Goal: Task Accomplishment & Management: Use online tool/utility

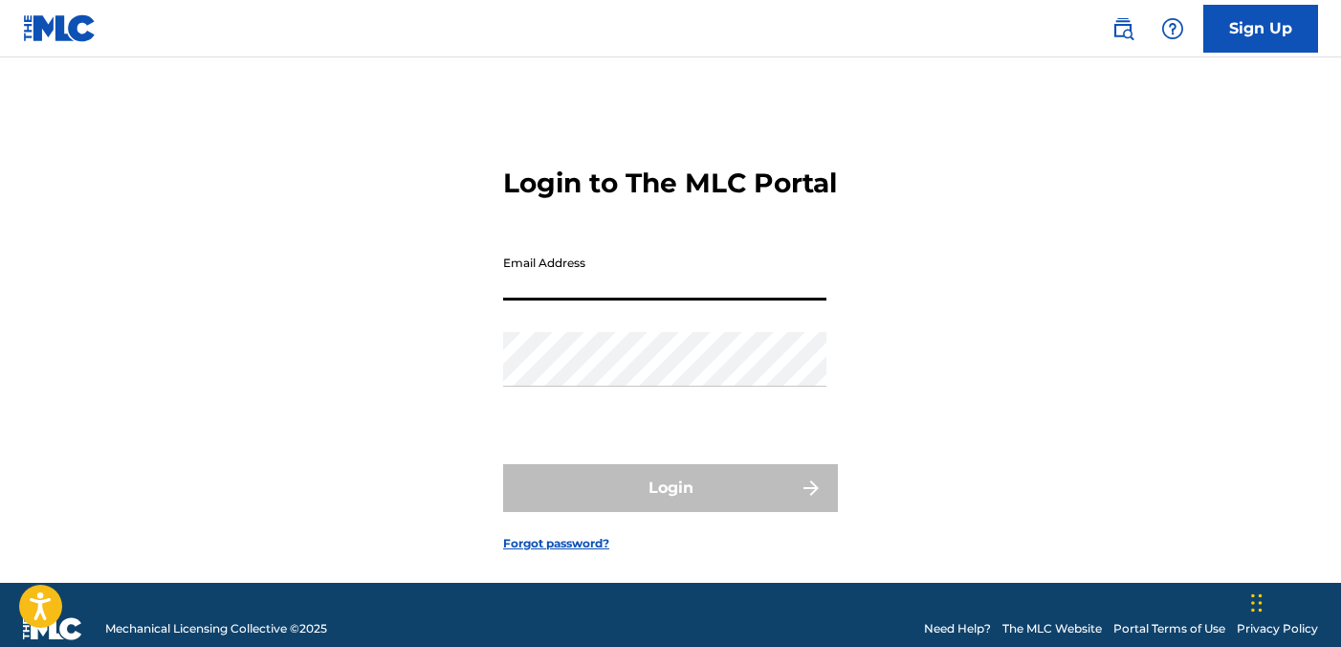
click at [710, 300] on input "Email Address" at bounding box center [664, 273] width 323 height 55
type input "[EMAIL_ADDRESS][DOMAIN_NAME]"
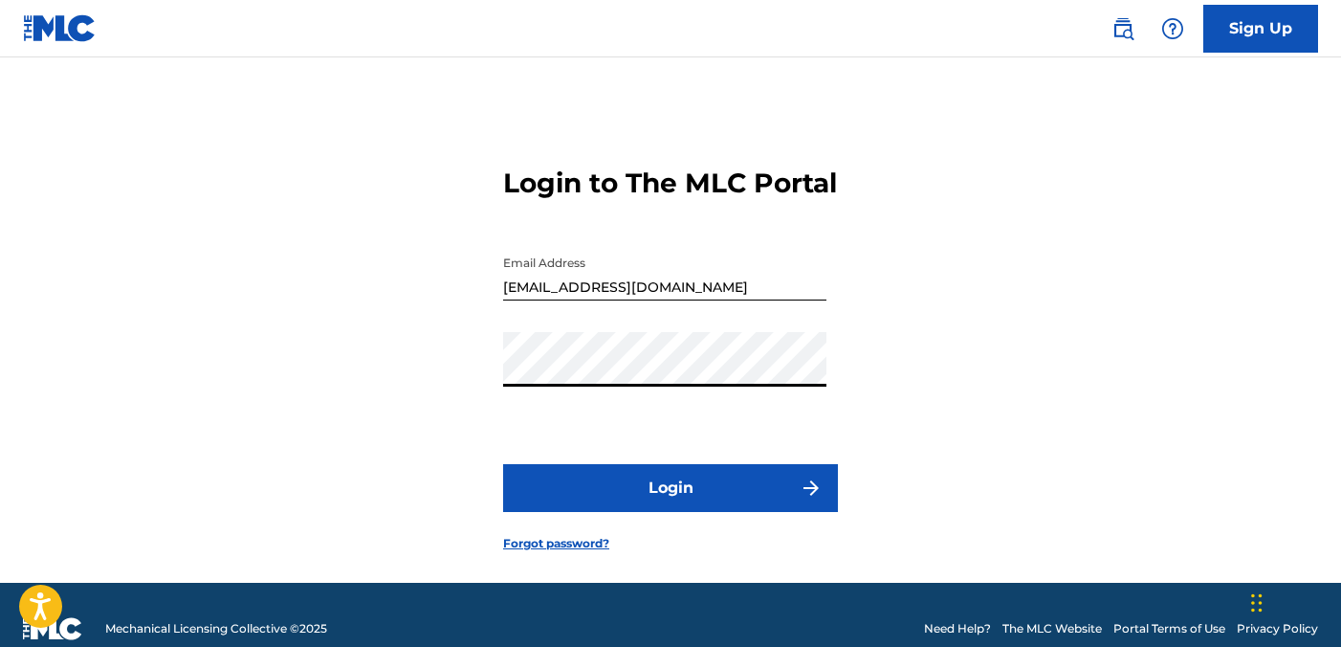
click at [650, 512] on button "Login" at bounding box center [670, 488] width 335 height 48
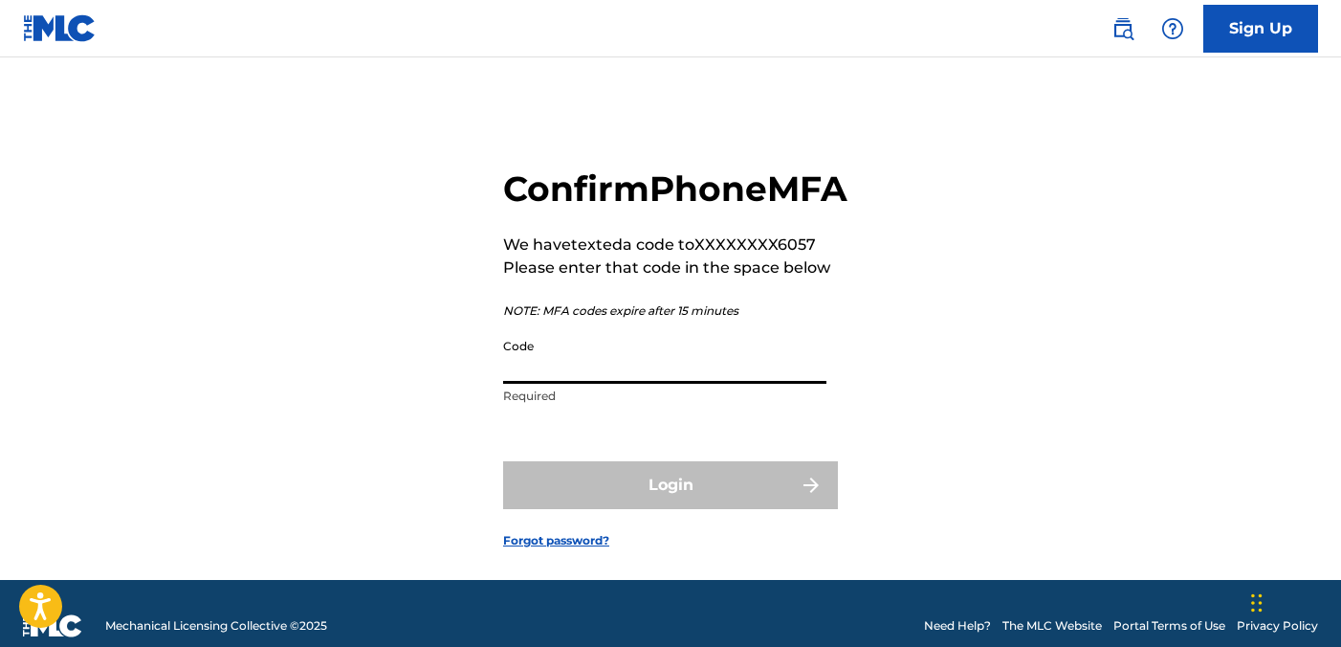
click at [632, 384] on input "Code" at bounding box center [664, 356] width 323 height 55
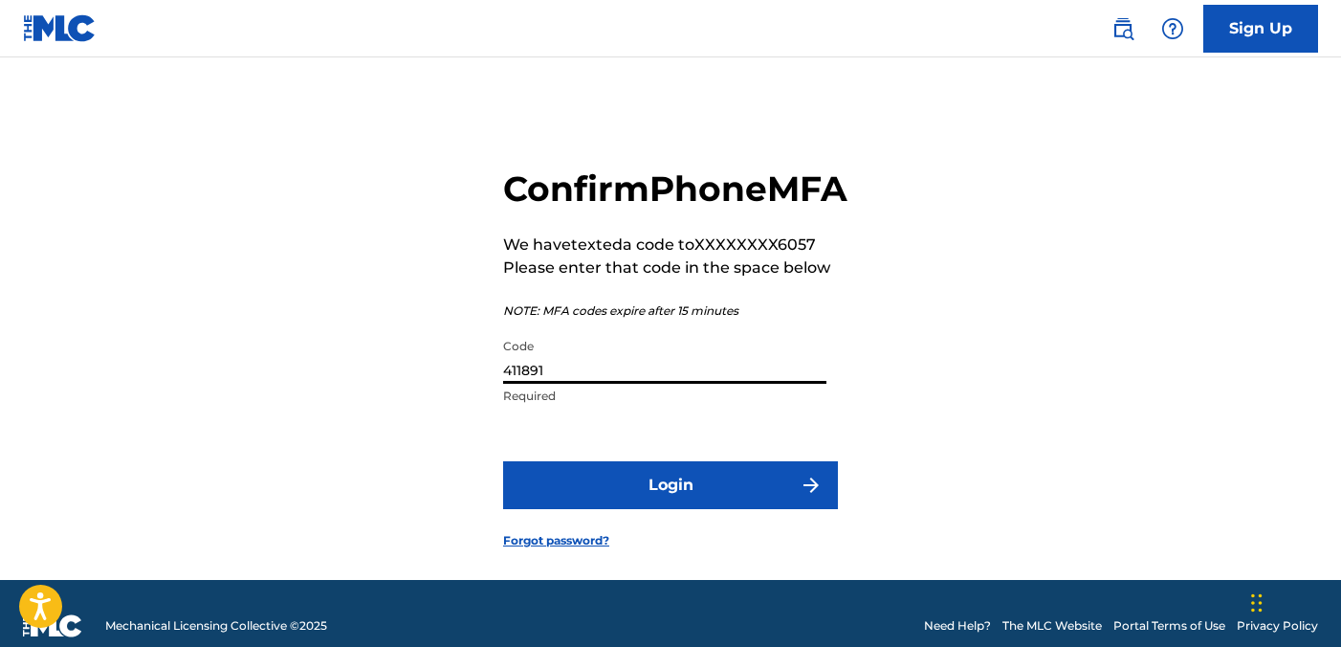
type input "411891"
click at [652, 509] on button "Login" at bounding box center [670, 485] width 335 height 48
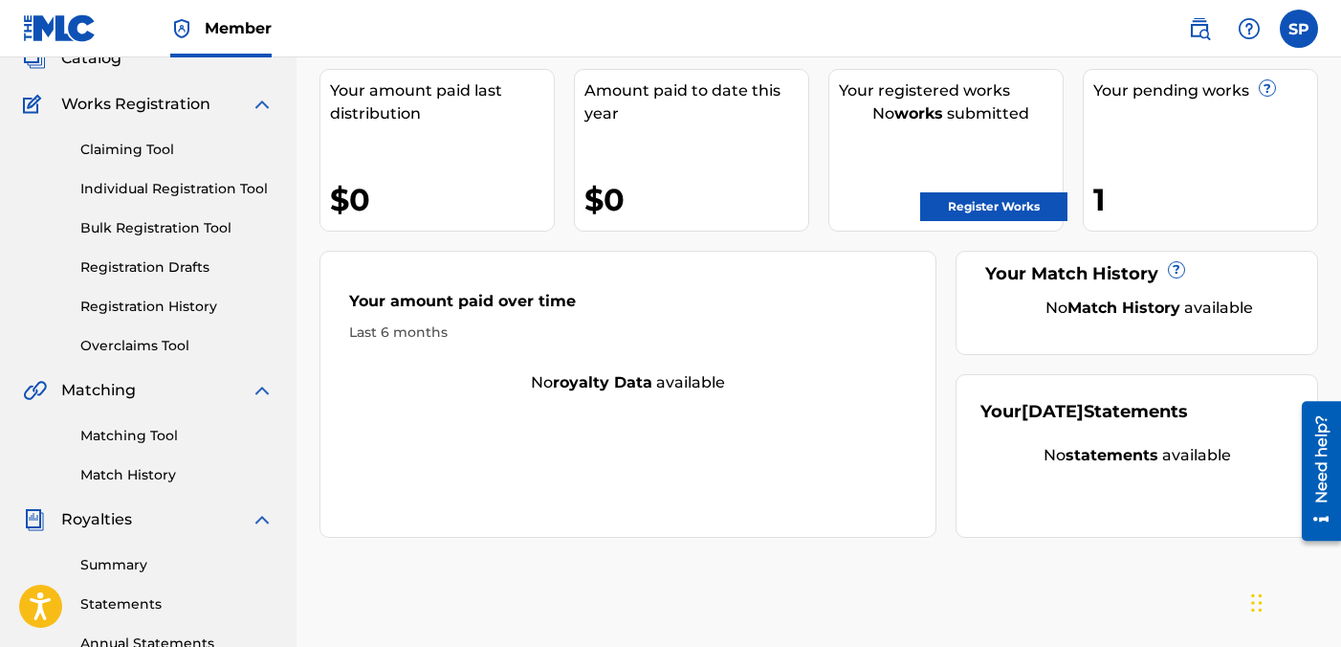
scroll to position [160, 0]
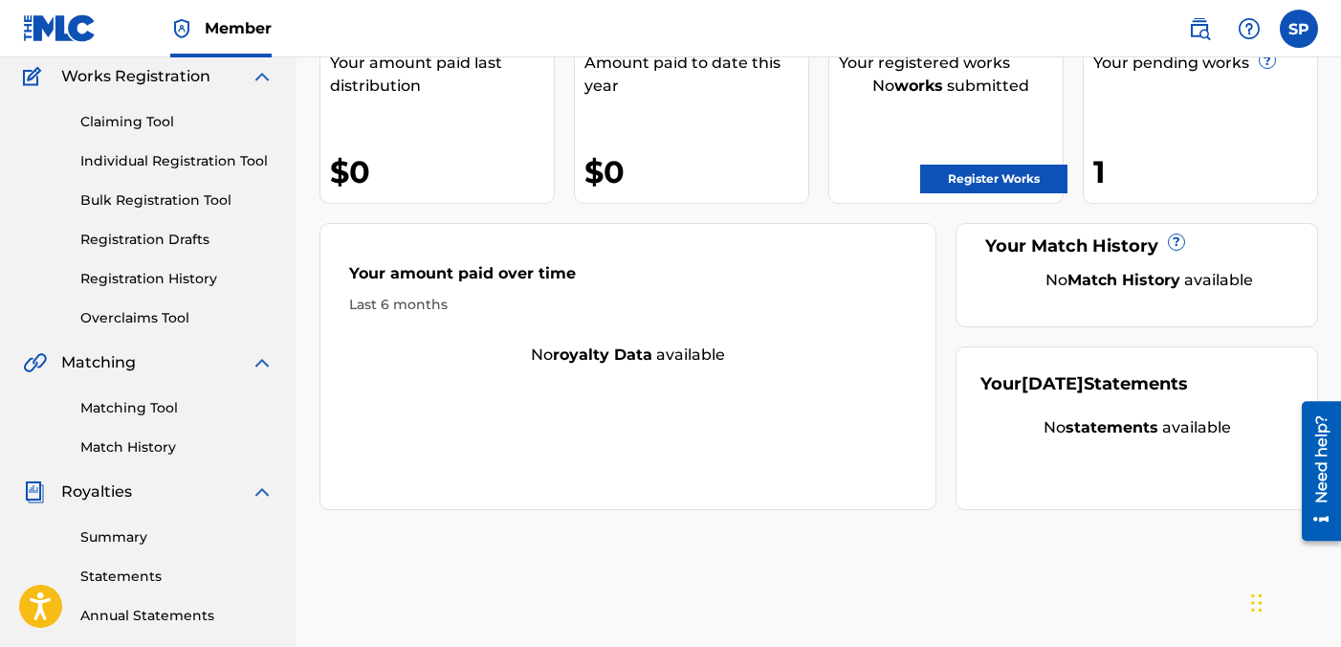
click at [142, 402] on link "Matching Tool" at bounding box center [176, 408] width 193 height 20
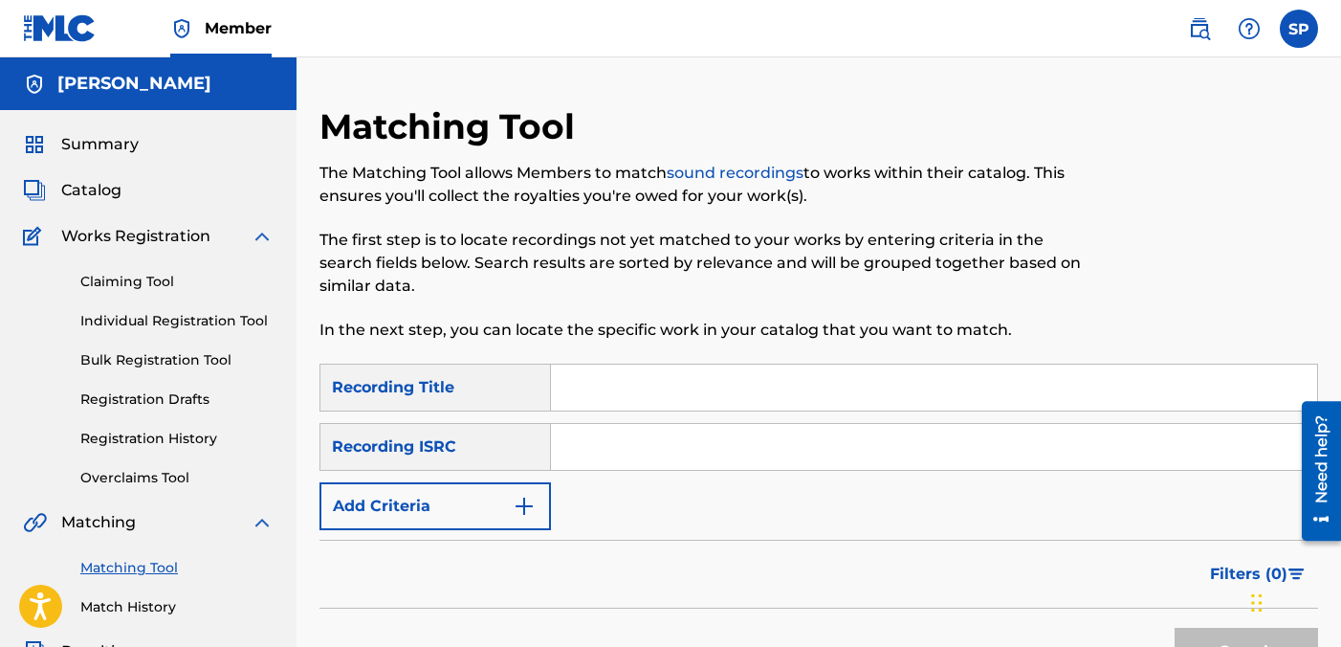
click at [595, 395] on input "Search Form" at bounding box center [934, 387] width 766 height 46
click at [518, 452] on div "Recording ISRC" at bounding box center [434, 447] width 231 height 48
click at [597, 394] on input "Search Form" at bounding box center [934, 387] width 766 height 46
type input "Captain"
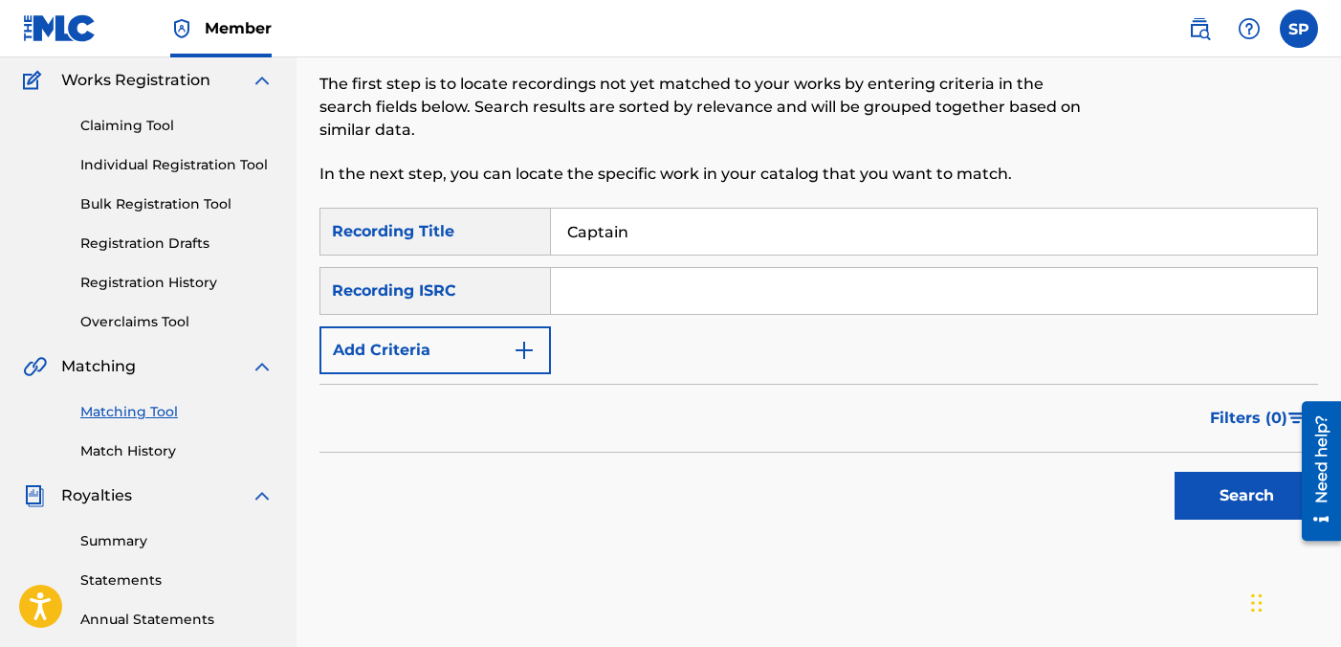
scroll to position [176, 0]
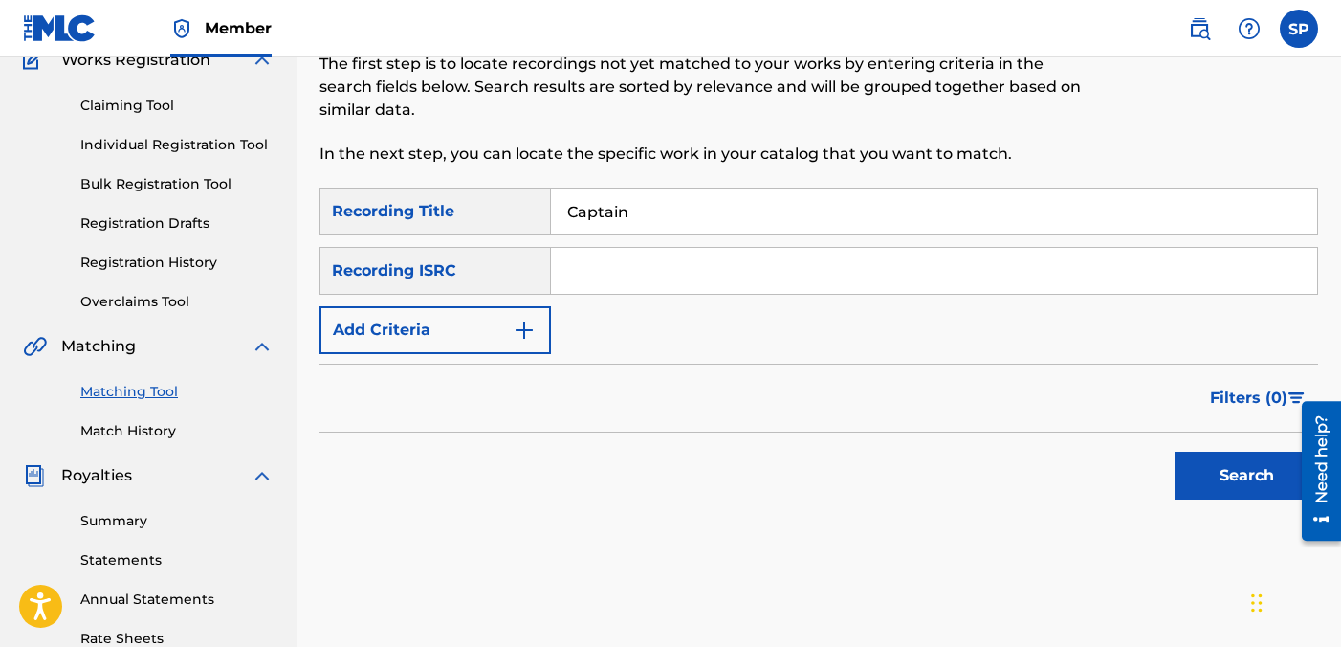
click at [1176, 486] on button "Search" at bounding box center [1246, 475] width 143 height 48
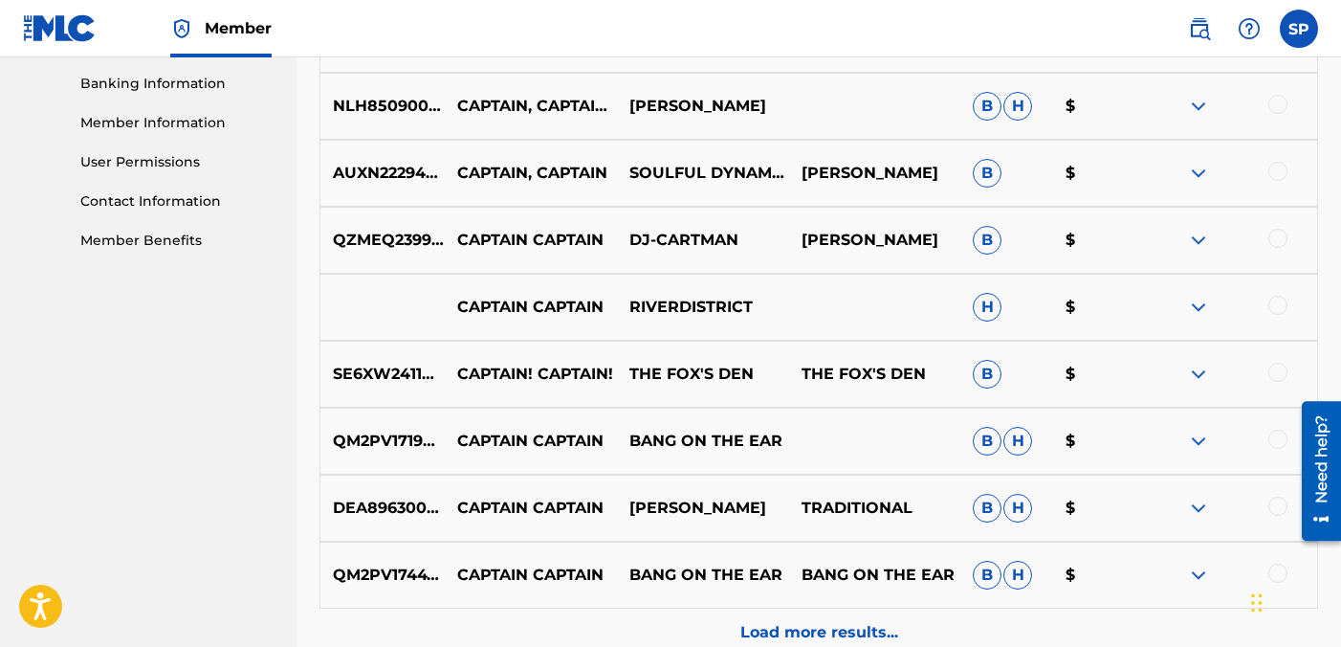
scroll to position [1018, 0]
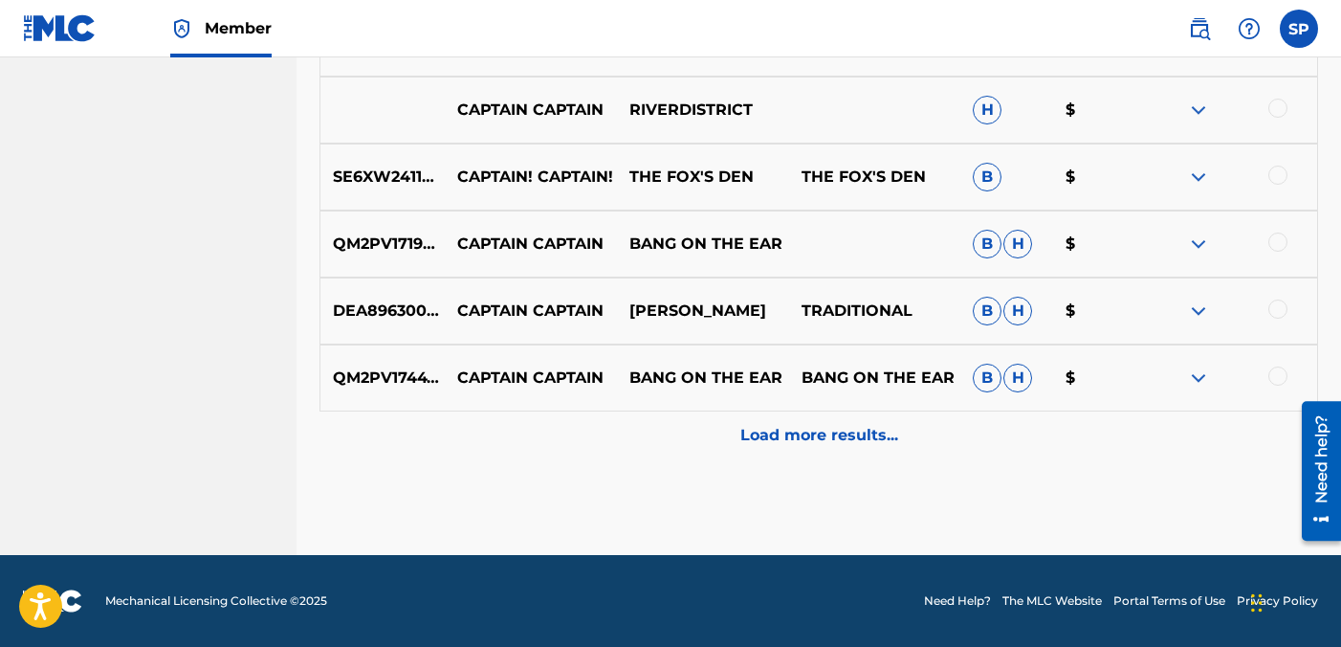
click at [856, 446] on p "Load more results..." at bounding box center [819, 435] width 158 height 23
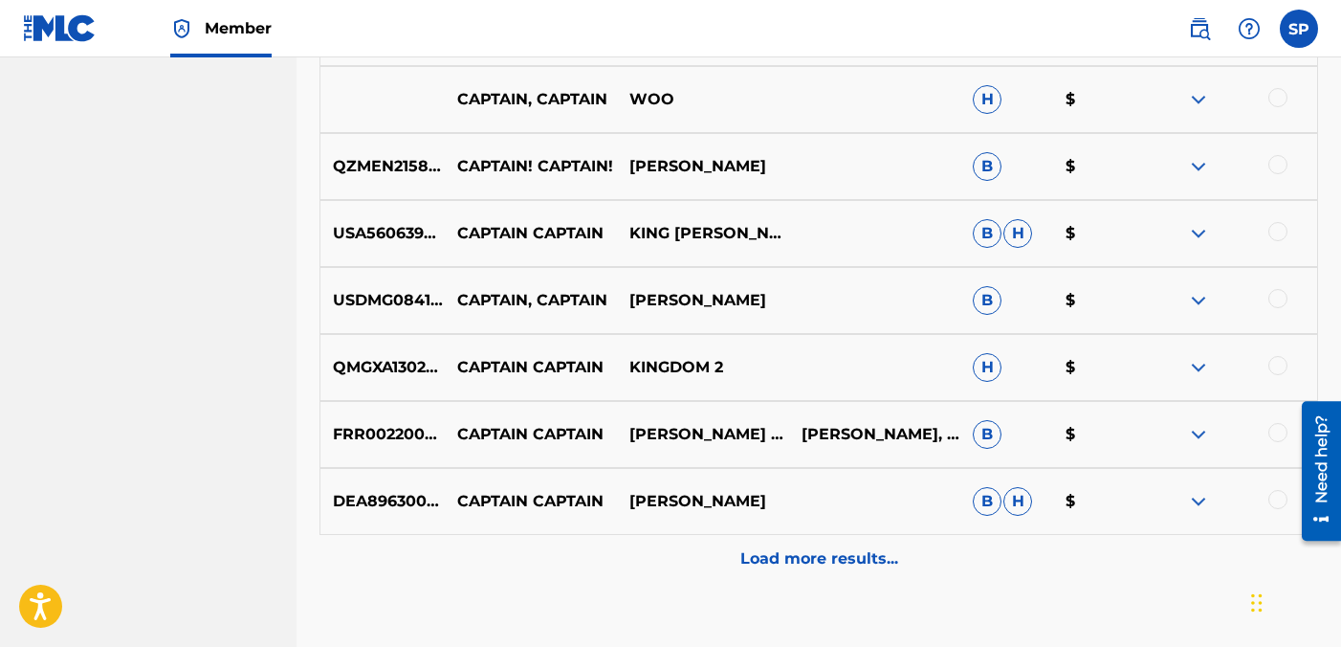
scroll to position [1687, 0]
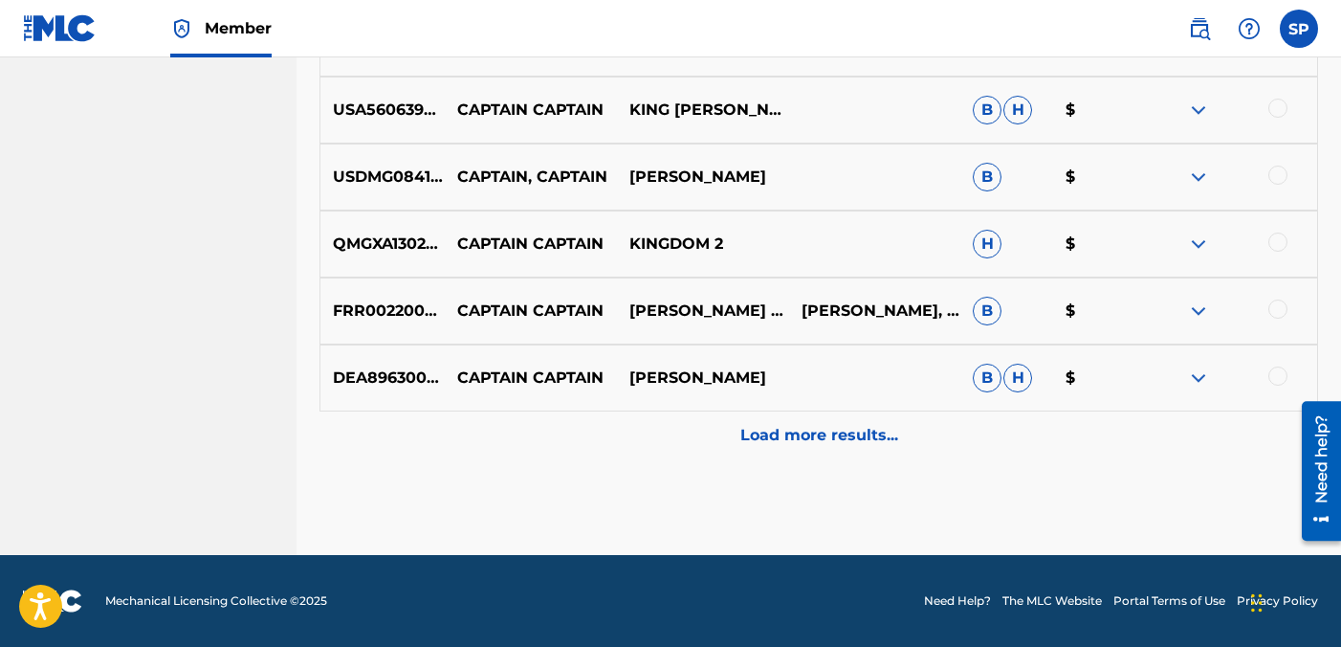
click at [850, 433] on p "Load more results..." at bounding box center [819, 435] width 158 height 23
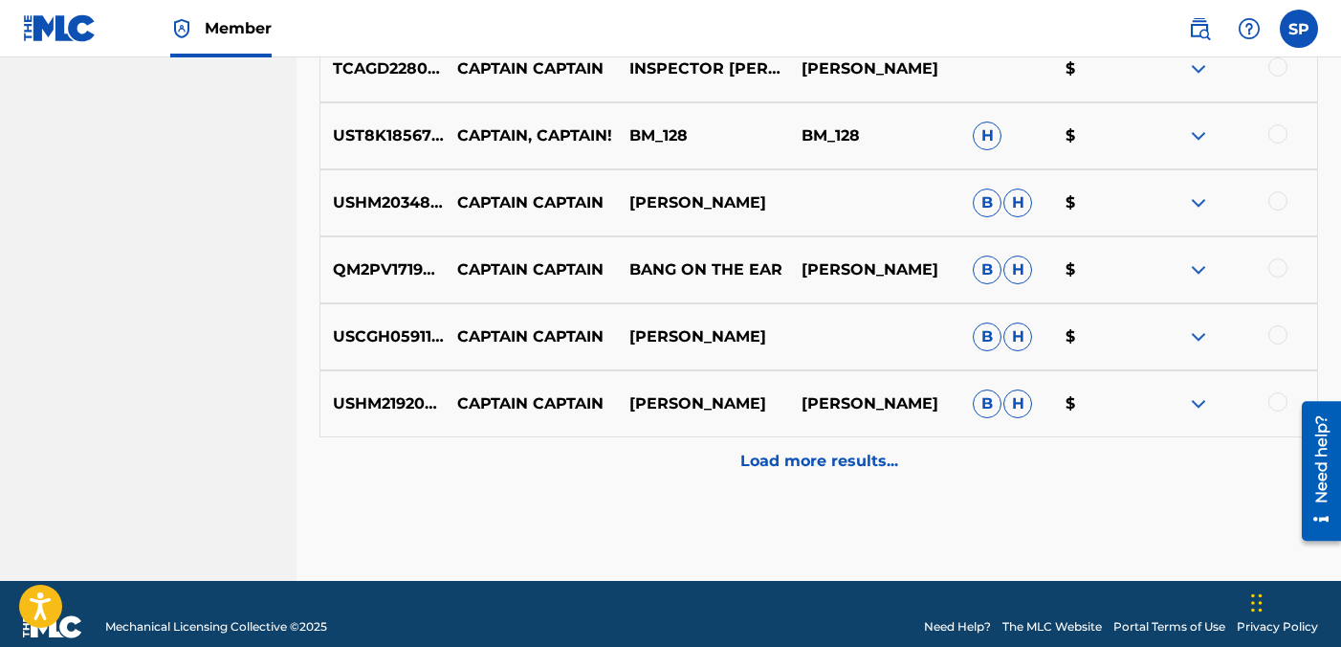
scroll to position [2357, 0]
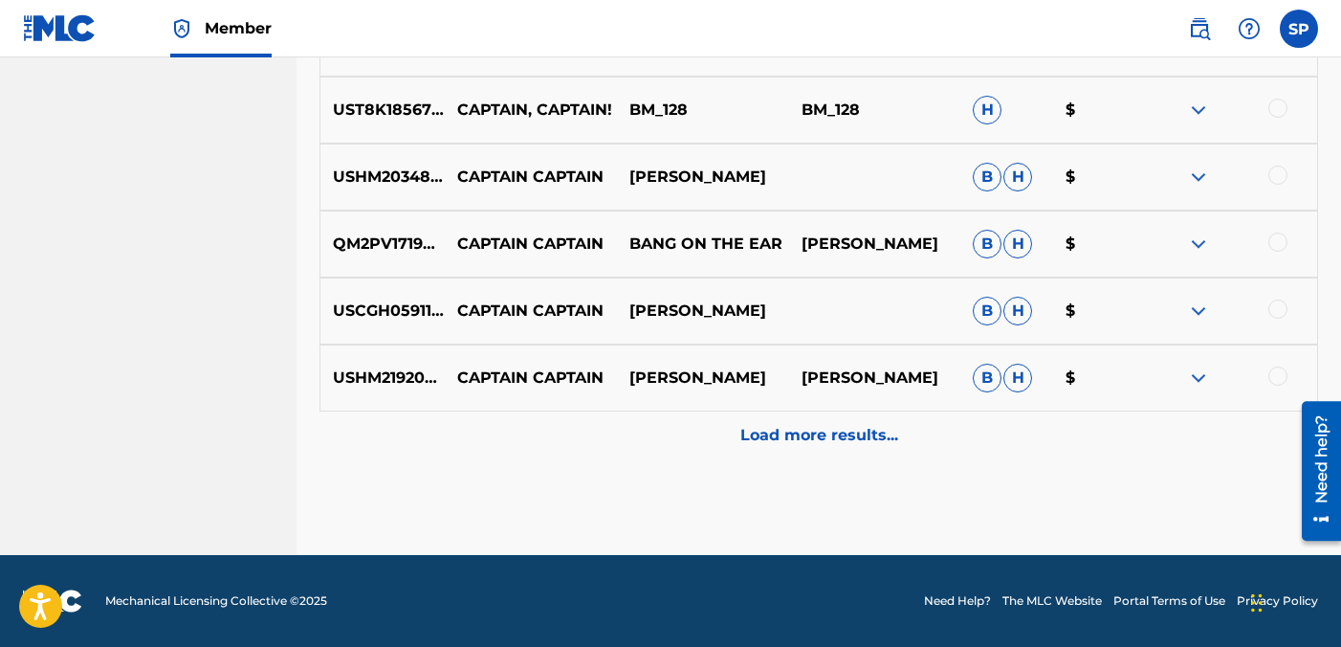
click at [835, 429] on p "Load more results..." at bounding box center [819, 435] width 158 height 23
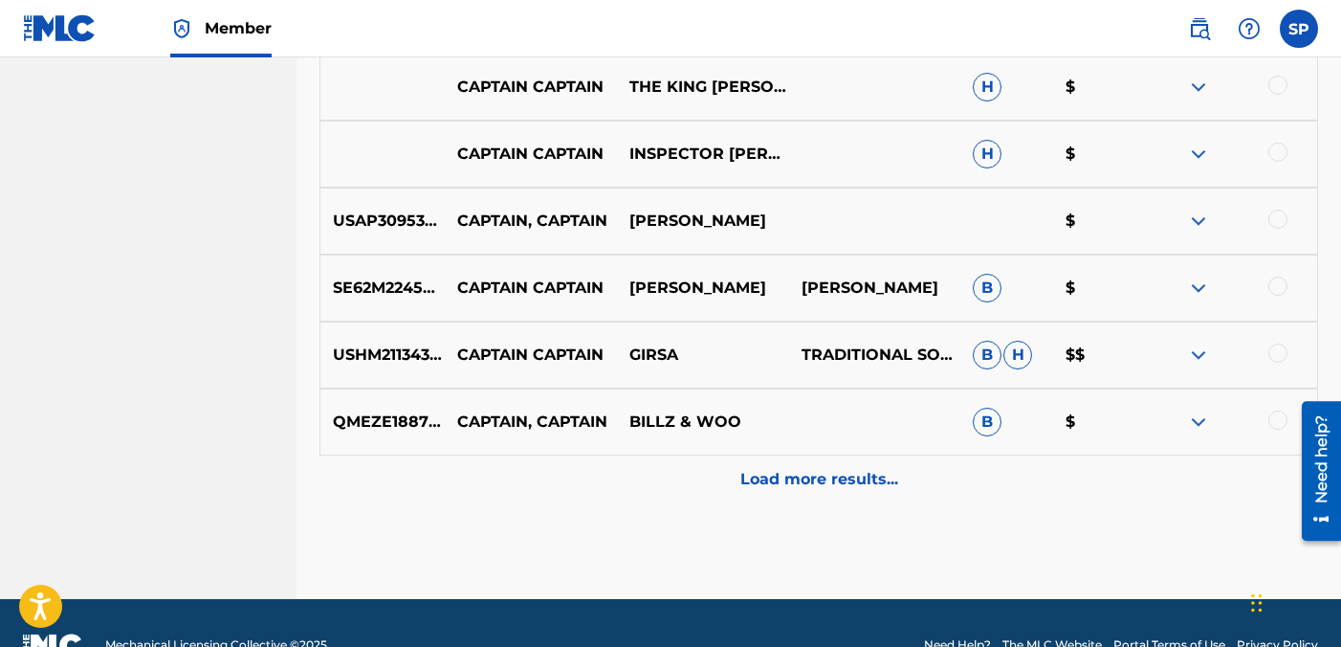
scroll to position [3026, 0]
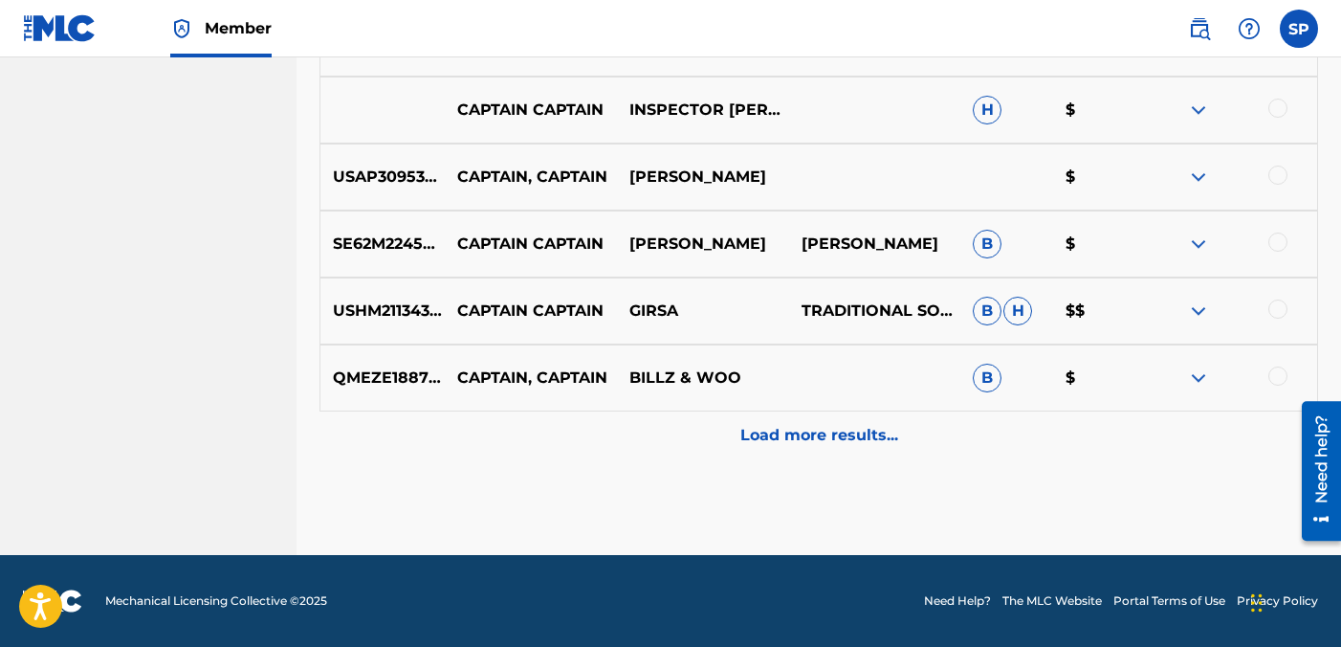
click at [830, 439] on p "Load more results..." at bounding box center [819, 435] width 158 height 23
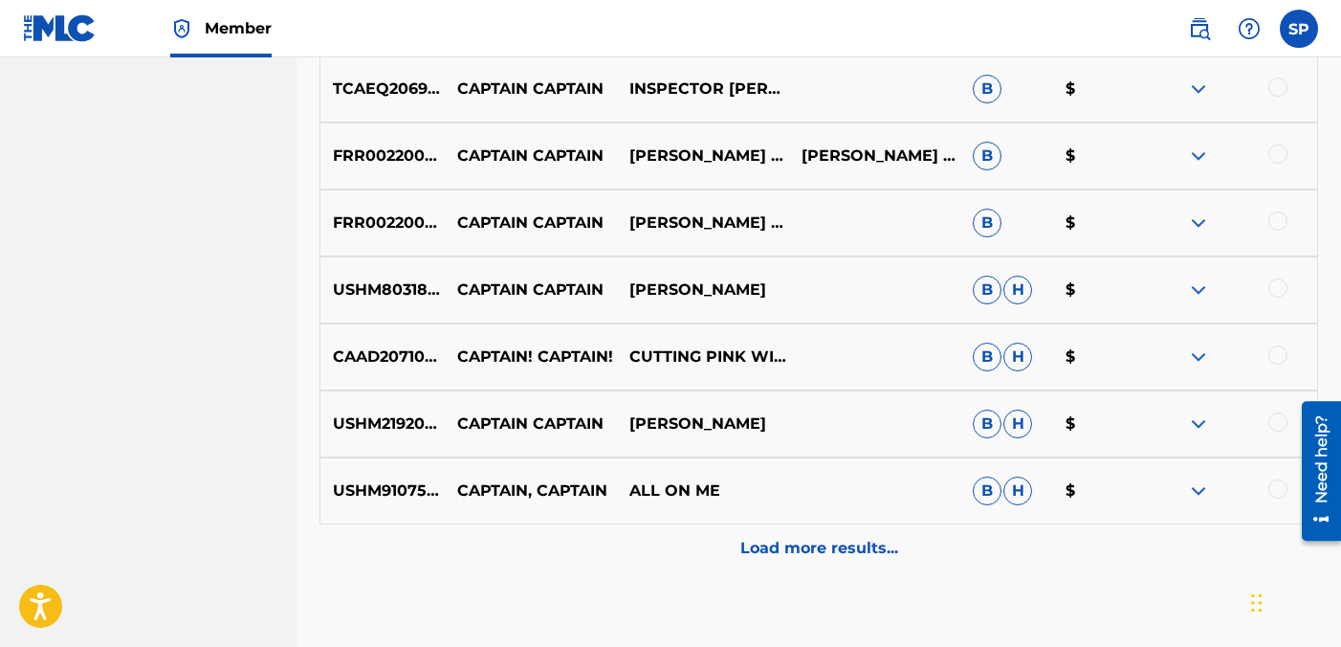
scroll to position [3696, 0]
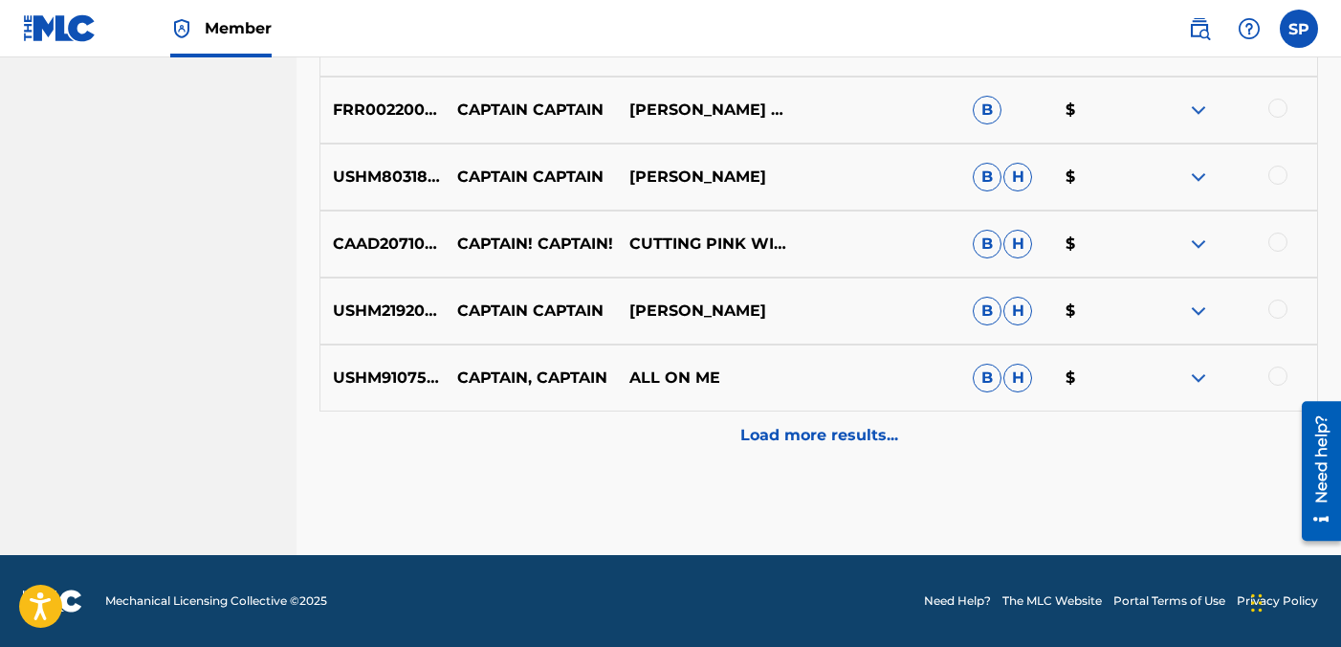
click at [825, 437] on p "Load more results..." at bounding box center [819, 435] width 158 height 23
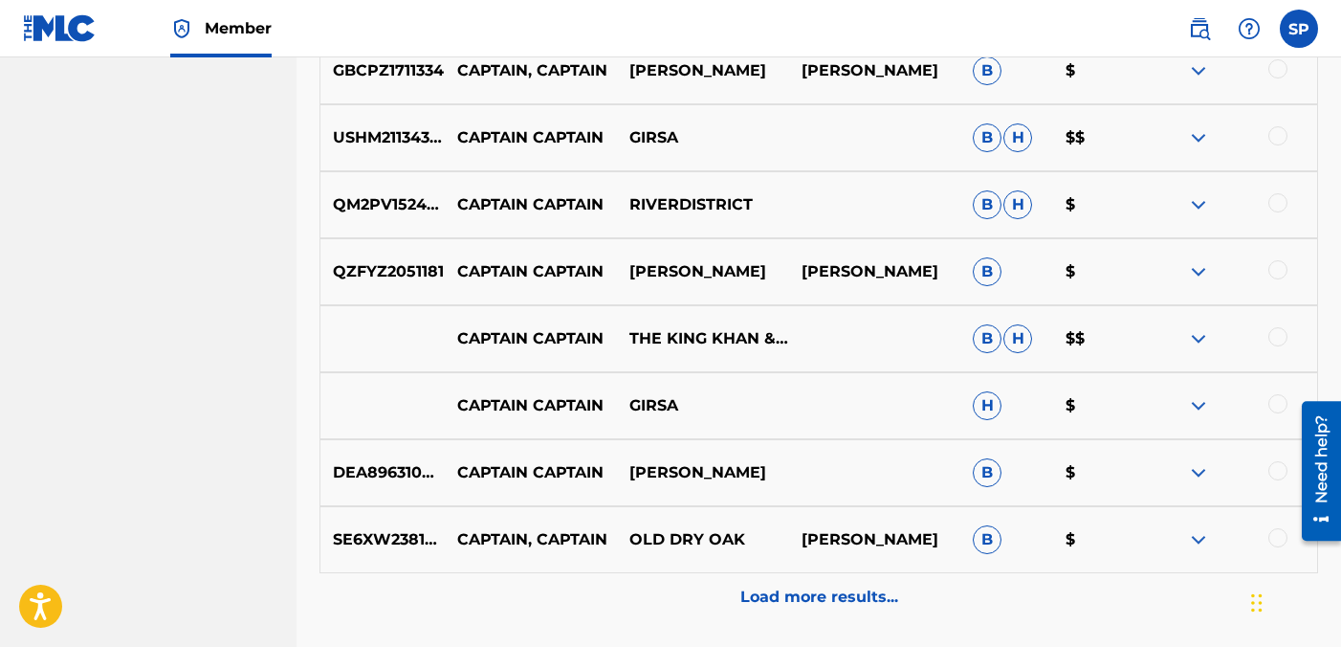
scroll to position [4365, 0]
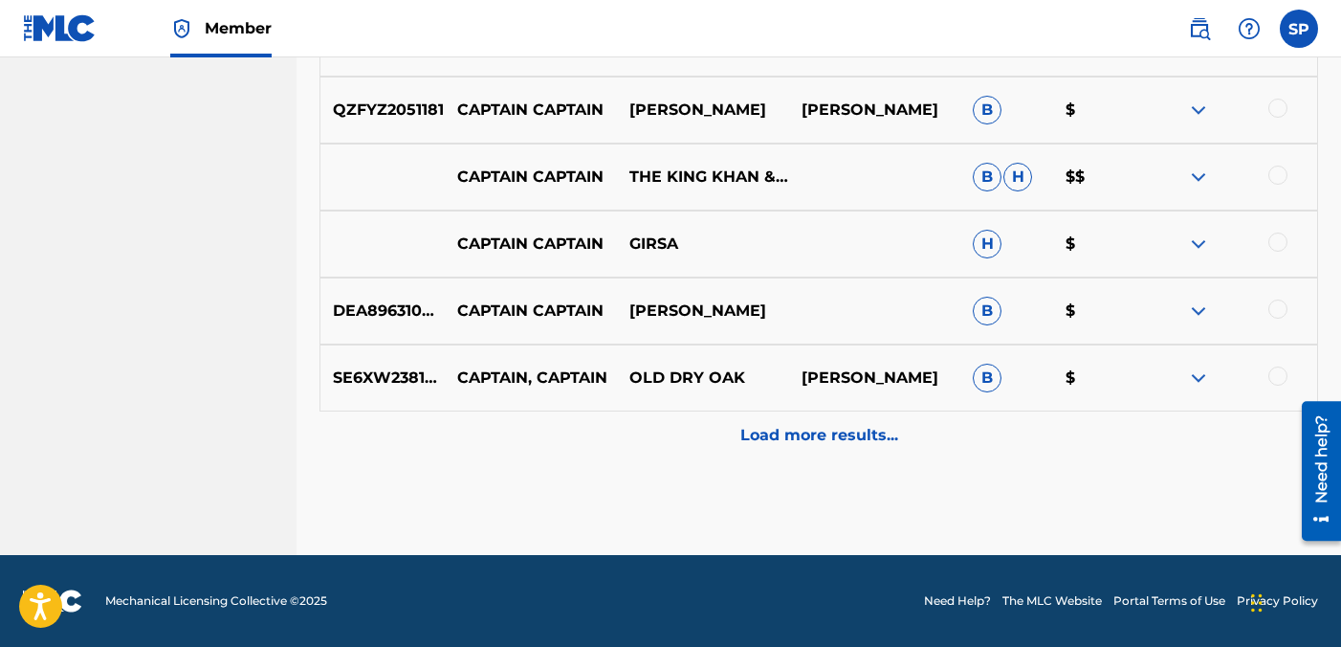
click at [825, 437] on p "Load more results..." at bounding box center [819, 435] width 158 height 23
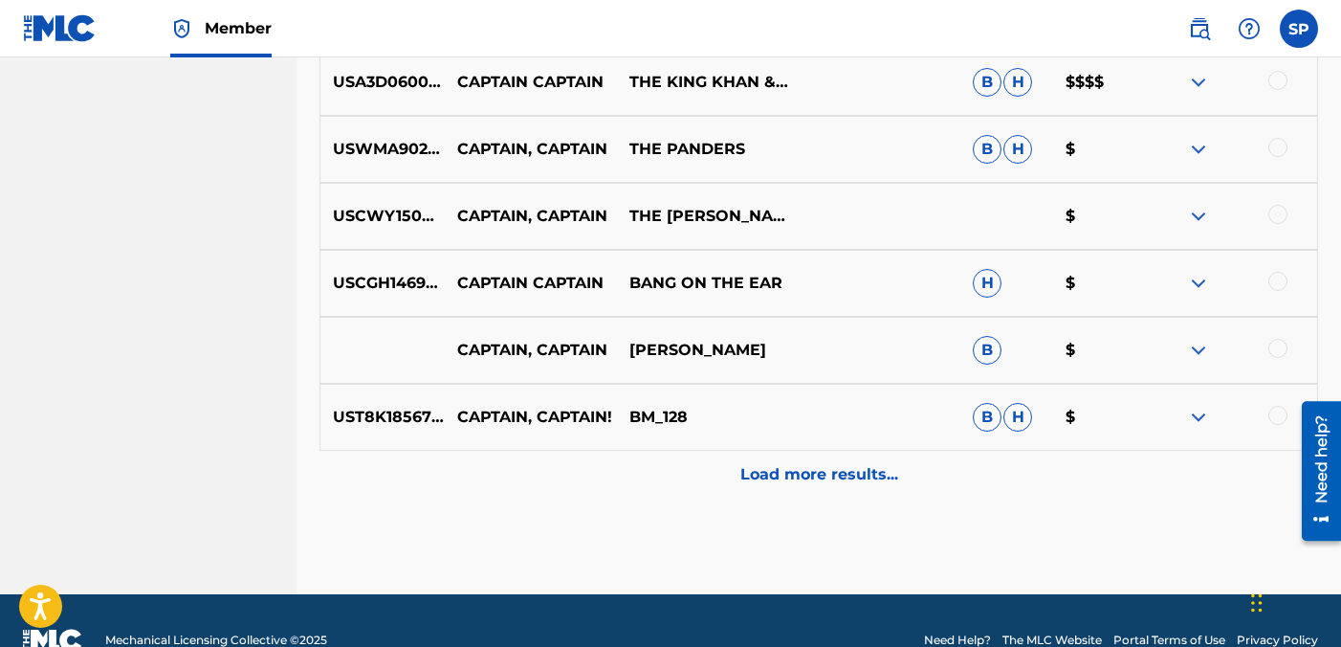
scroll to position [5035, 0]
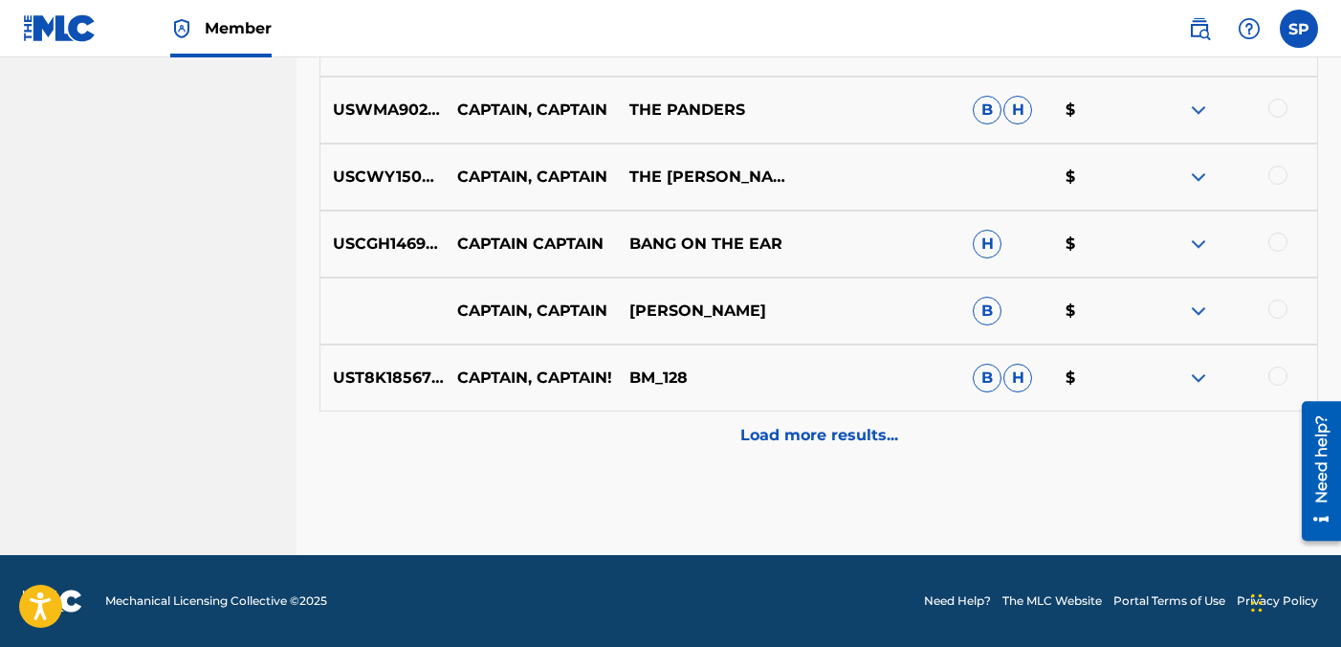
click at [825, 437] on p "Load more results..." at bounding box center [819, 435] width 158 height 23
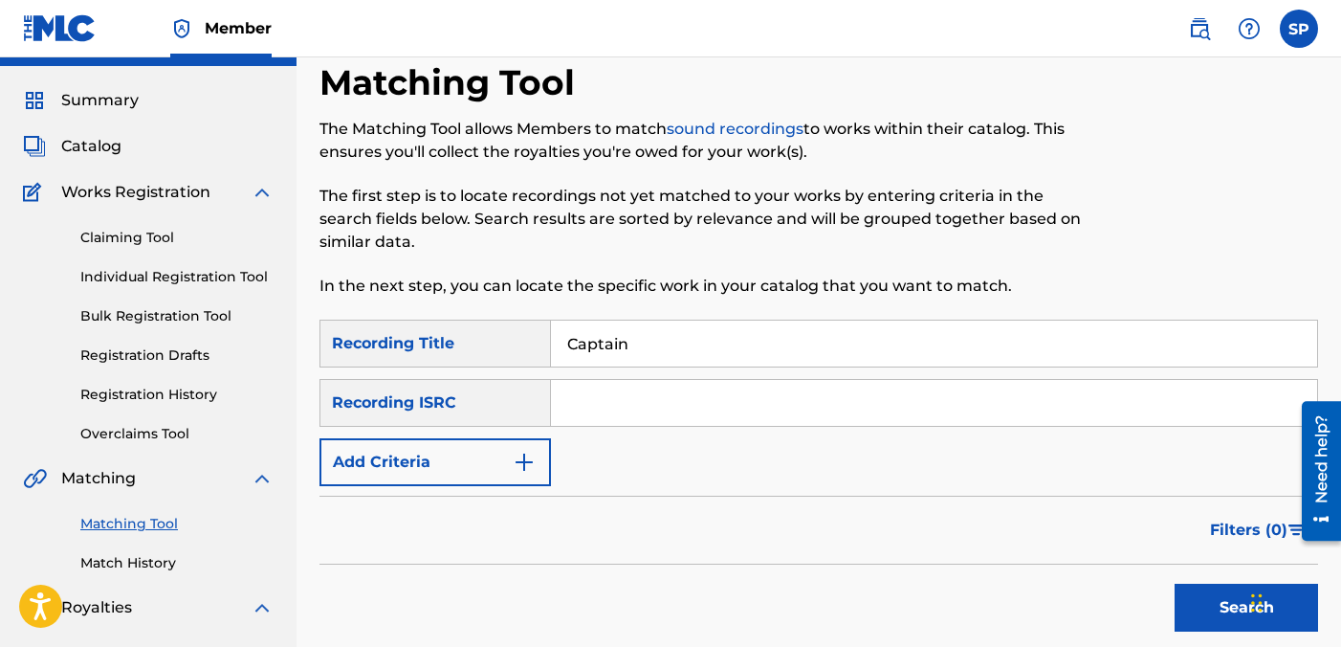
scroll to position [0, 0]
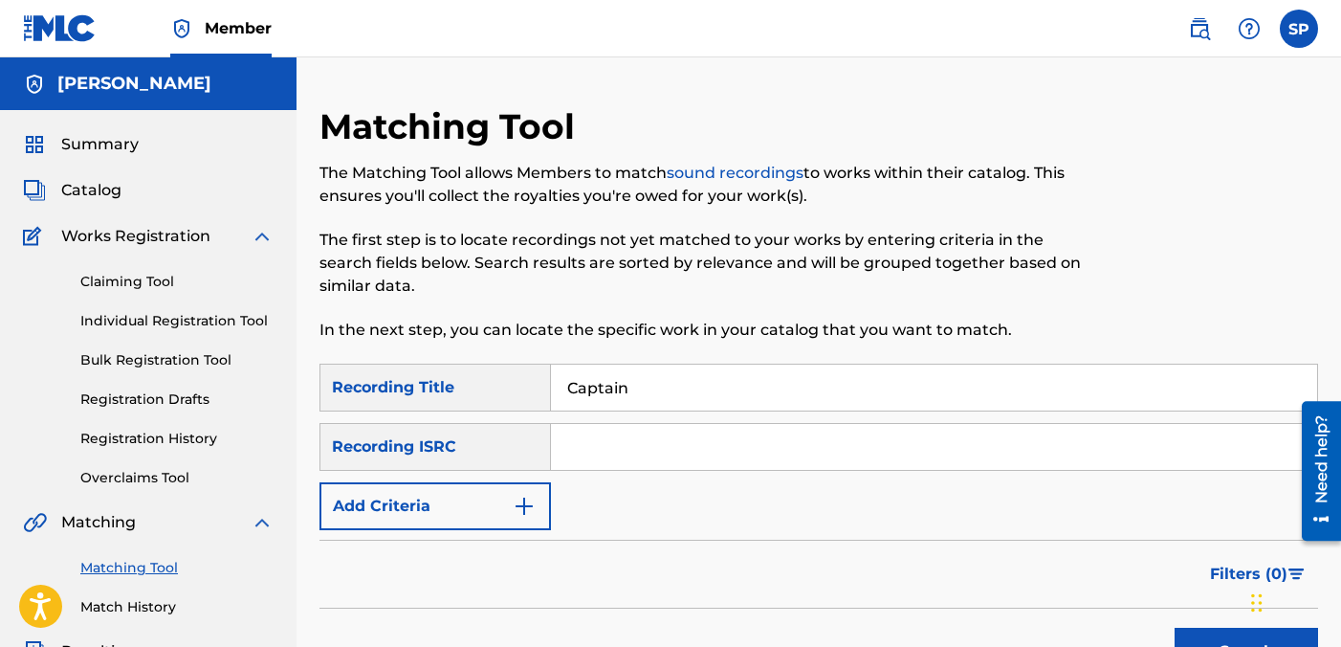
drag, startPoint x: 666, startPoint y: 391, endPoint x: 557, endPoint y: 360, distance: 113.5
